Goal: Information Seeking & Learning: Learn about a topic

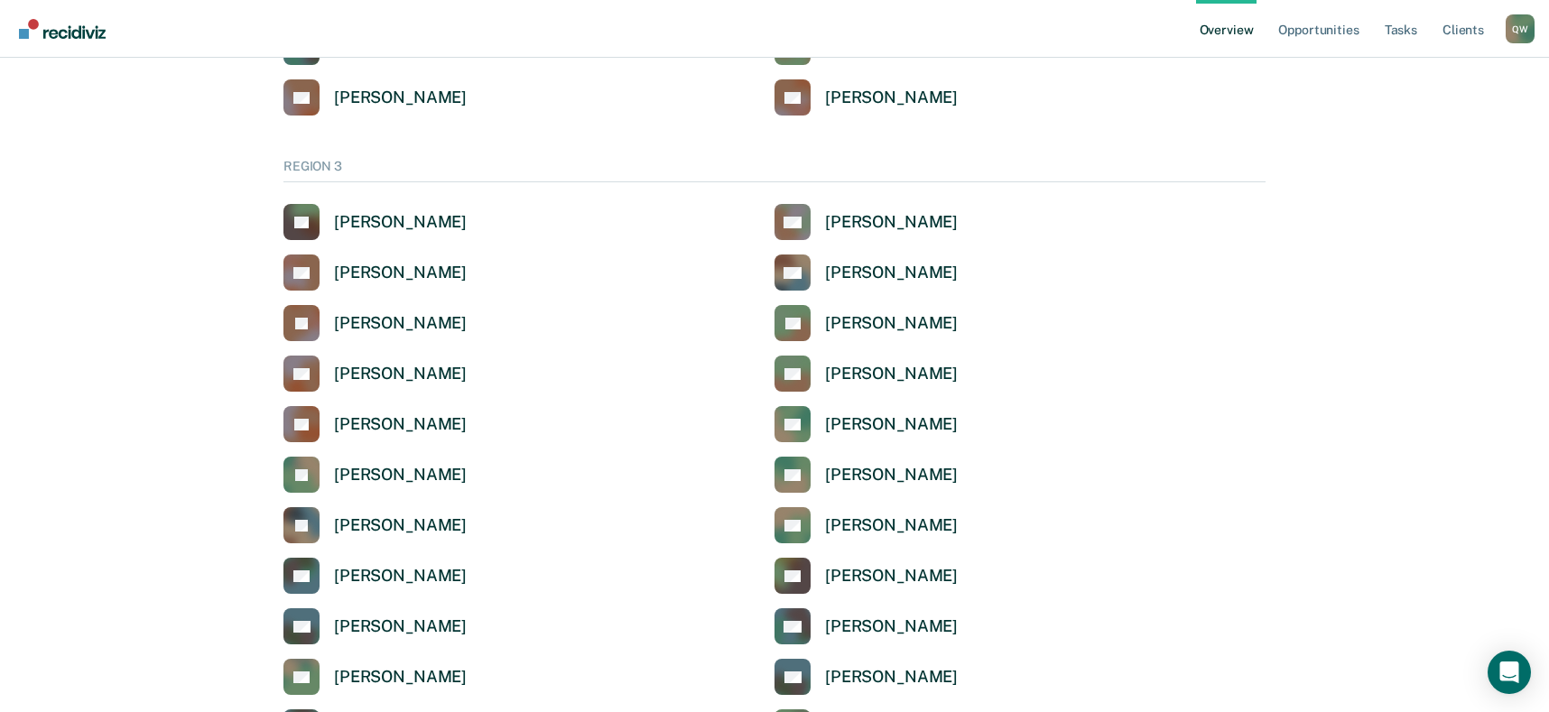
scroll to position [2980, 0]
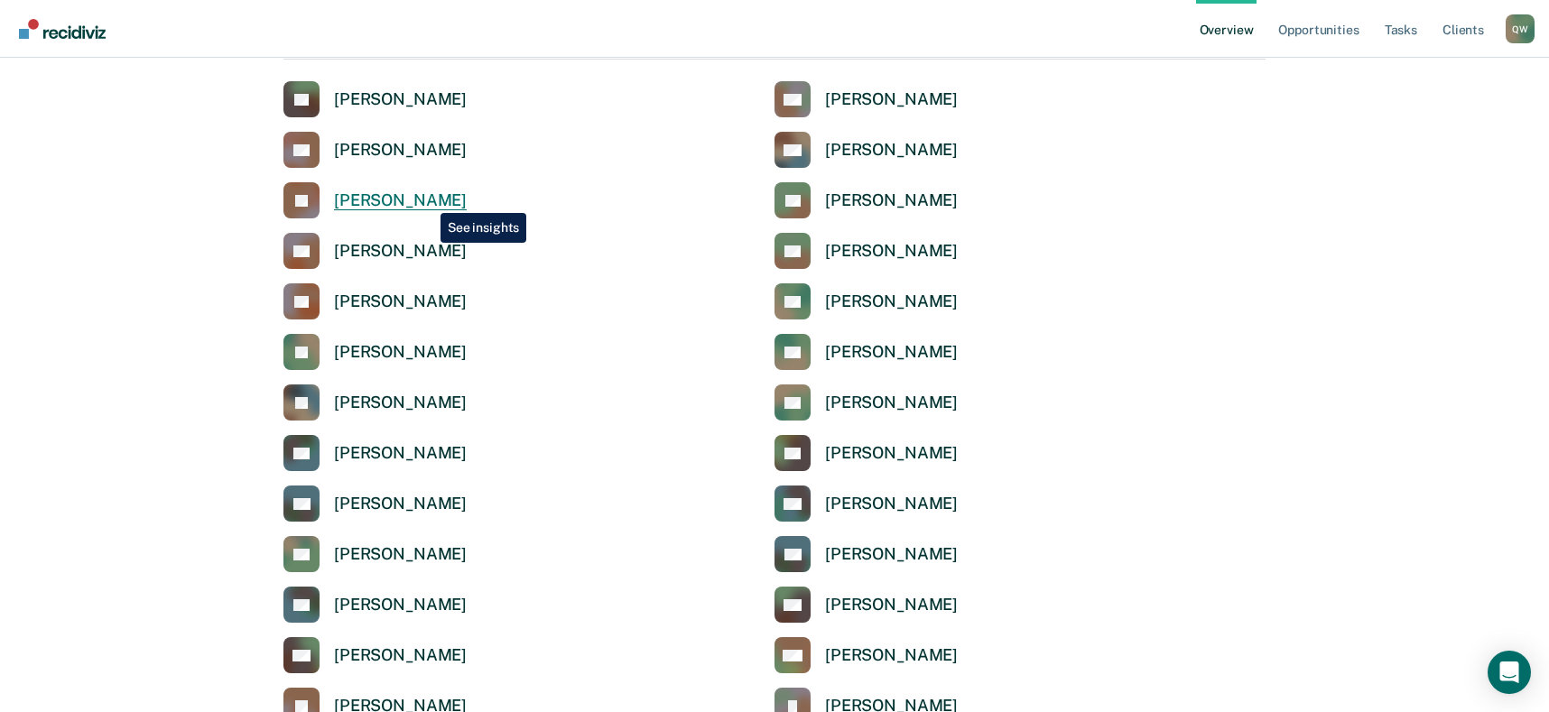
click at [427, 200] on div "[PERSON_NAME]" at bounding box center [400, 201] width 133 height 21
